Goal: Check status: Check status

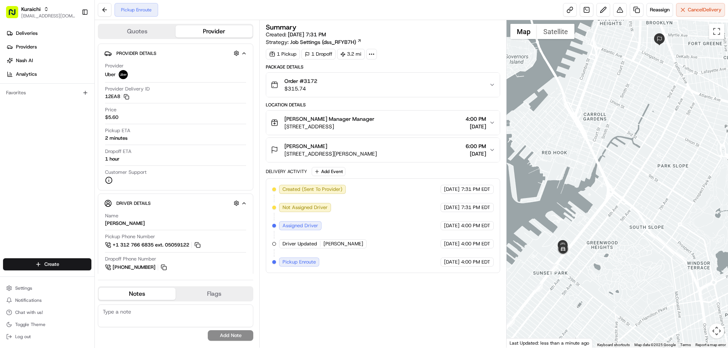
drag, startPoint x: 607, startPoint y: 247, endPoint x: 605, endPoint y: 215, distance: 32.3
click at [604, 215] on div at bounding box center [617, 184] width 222 height 328
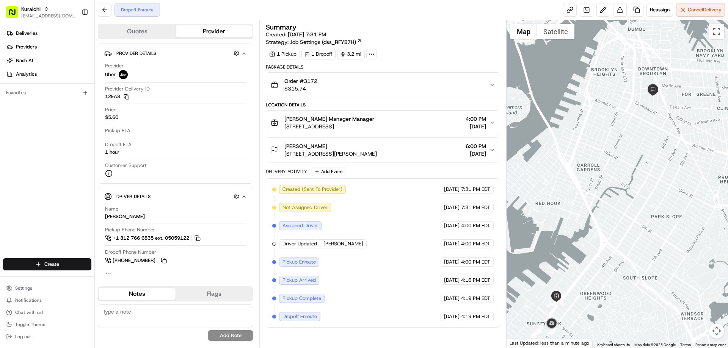
drag, startPoint x: 589, startPoint y: 141, endPoint x: 579, endPoint y: 191, distance: 51.0
click at [579, 191] on div at bounding box center [617, 184] width 222 height 328
